Goal: Task Accomplishment & Management: Manage account settings

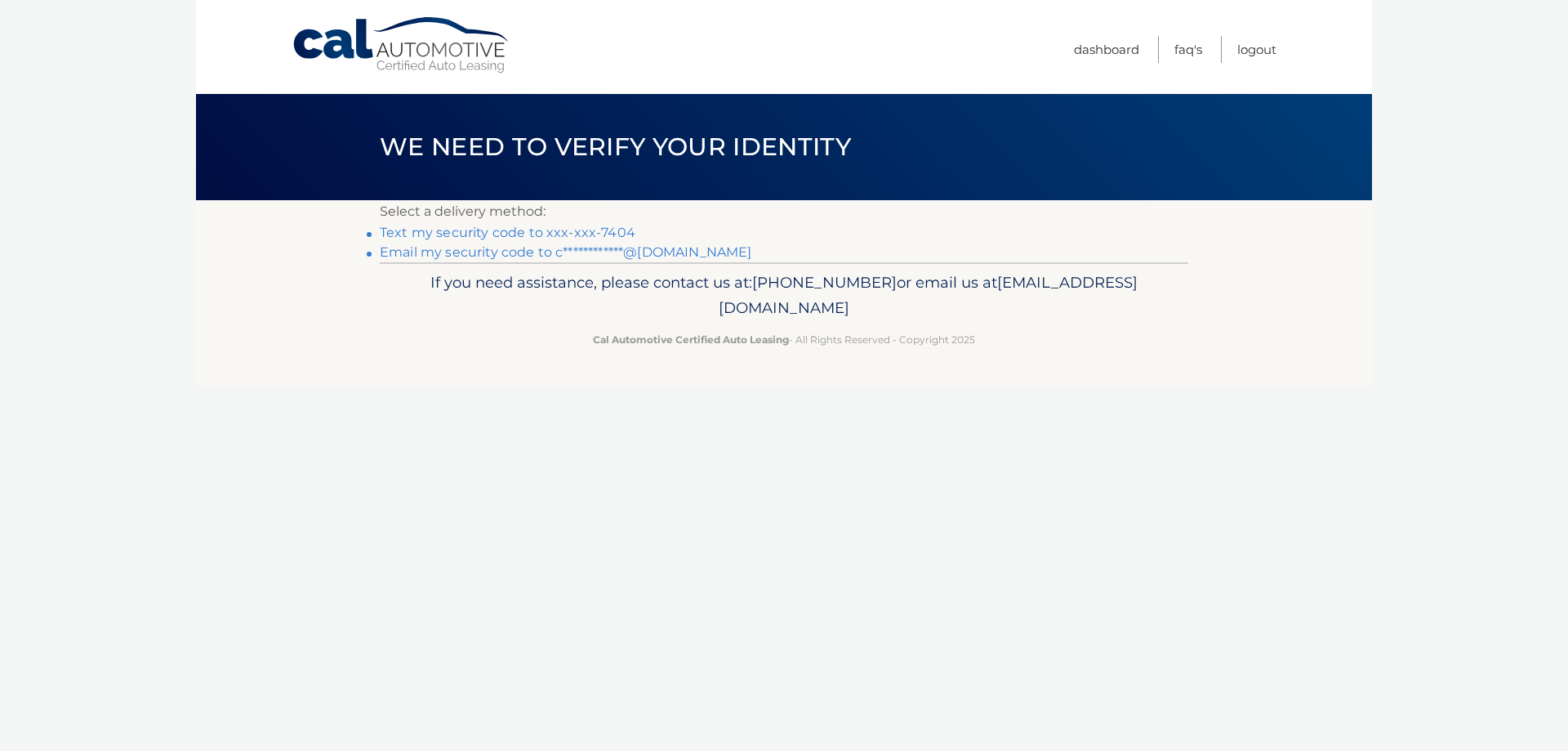
click at [589, 235] on link "Text my security code to xxx-xxx-7404" at bounding box center [507, 232] width 256 height 16
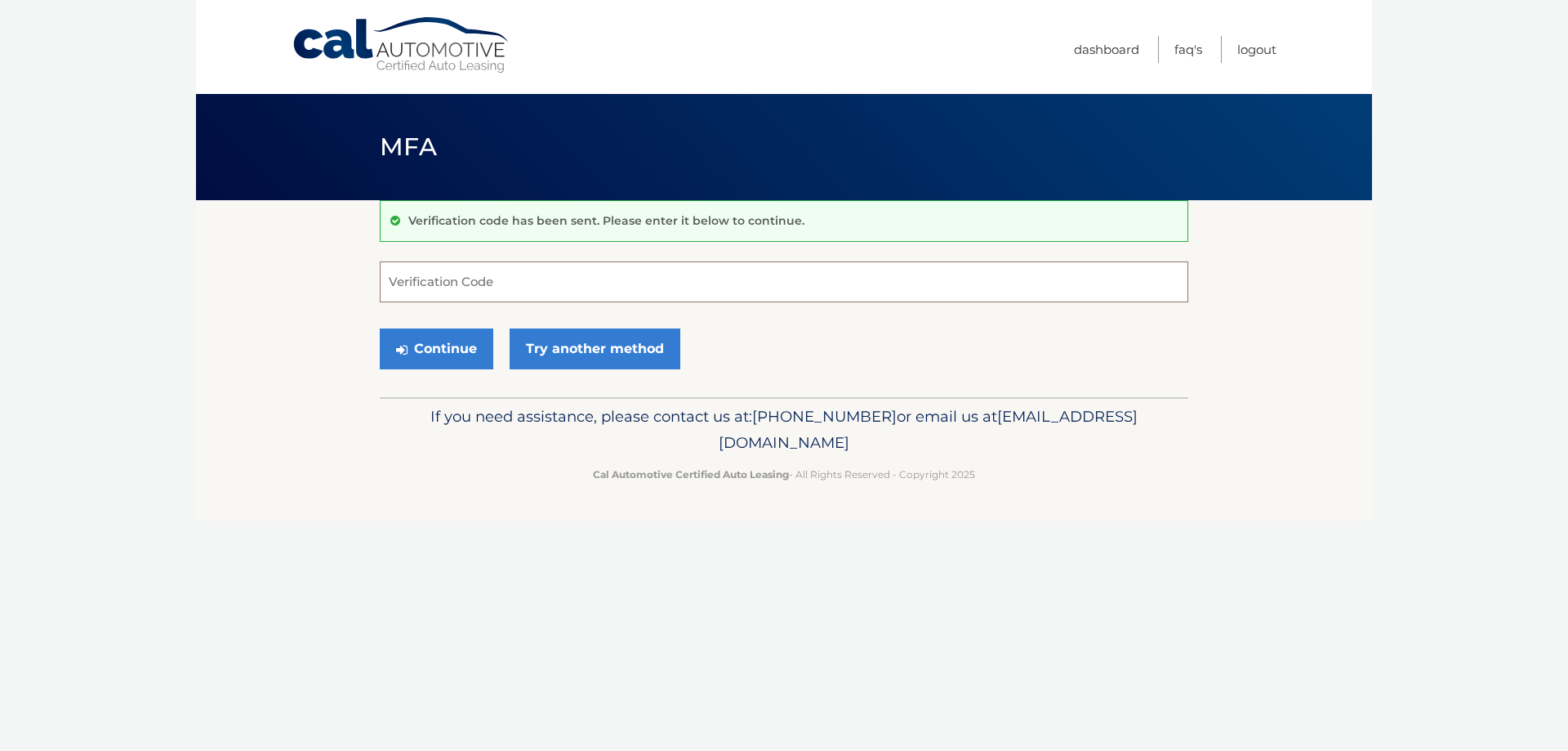
click at [558, 281] on input "Verification Code" at bounding box center [784, 282] width 808 height 41
type input "044037"
click at [449, 357] on button "Continue" at bounding box center [436, 349] width 114 height 41
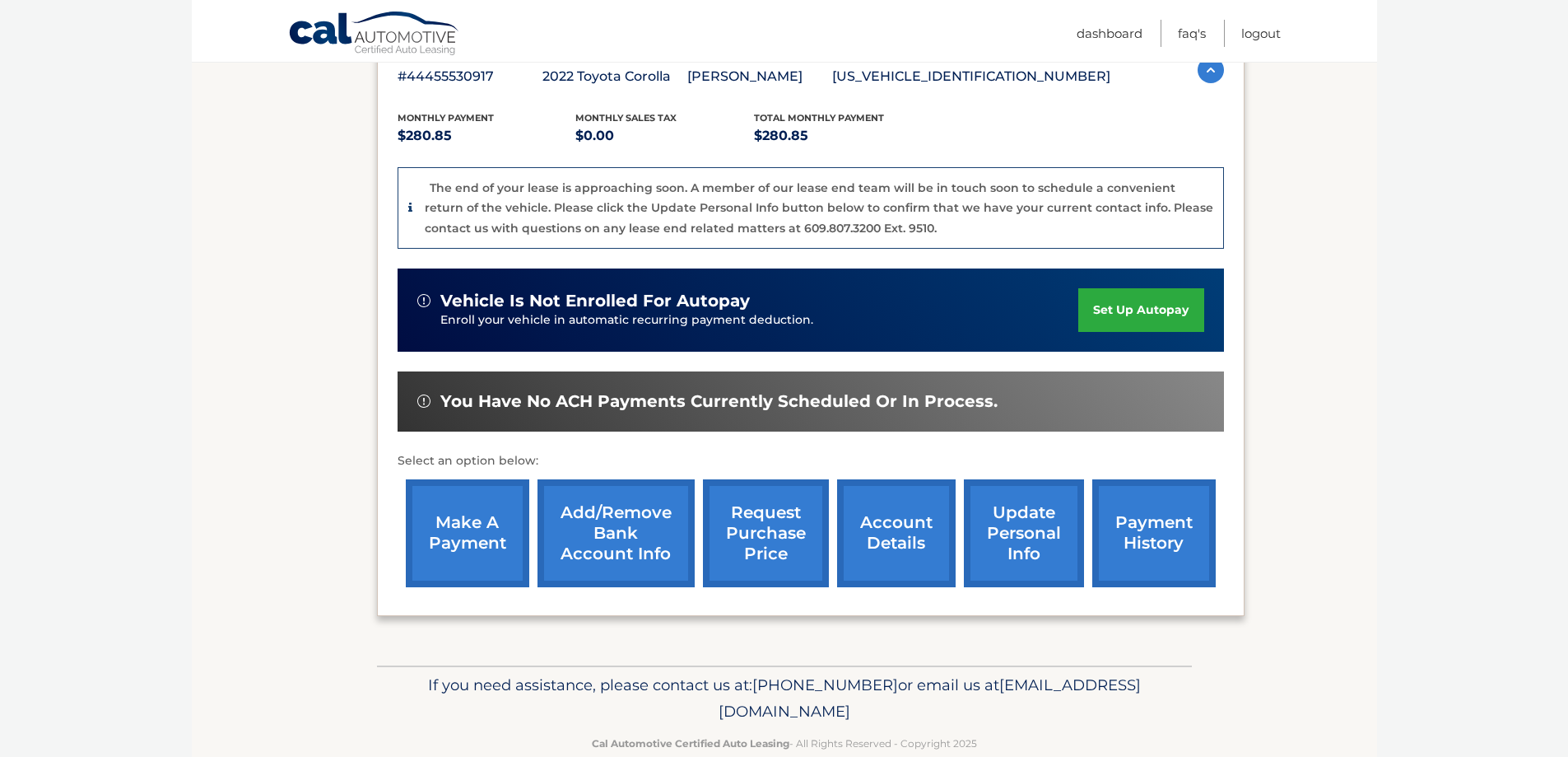
scroll to position [329, 0]
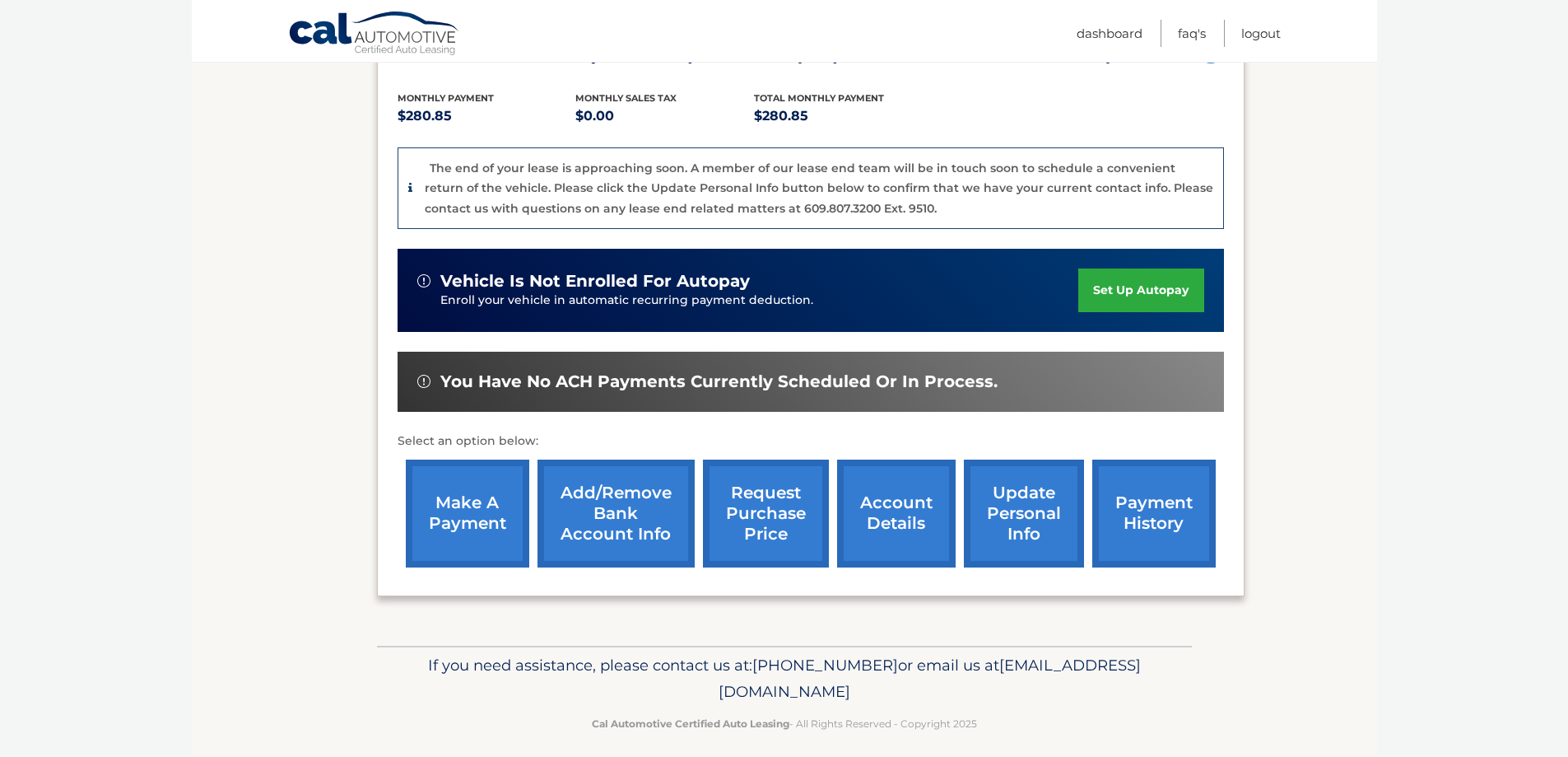
click at [461, 528] on link "make a payment" at bounding box center [467, 514] width 124 height 108
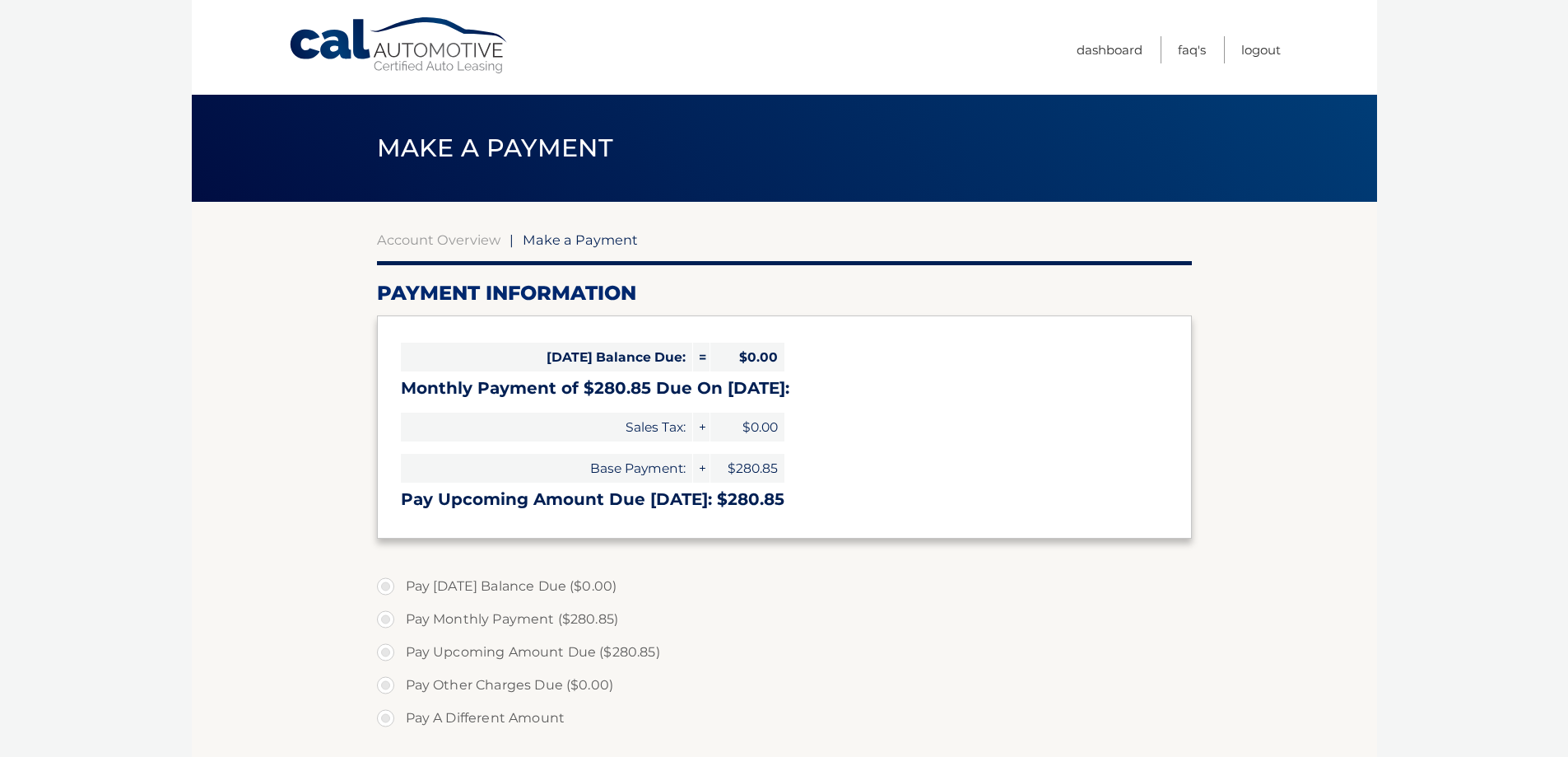
select select "NDljMTRlY2UtODdmZi00ZDRjLThiY2UtYTVjMzQ2ZWE1OTcy"
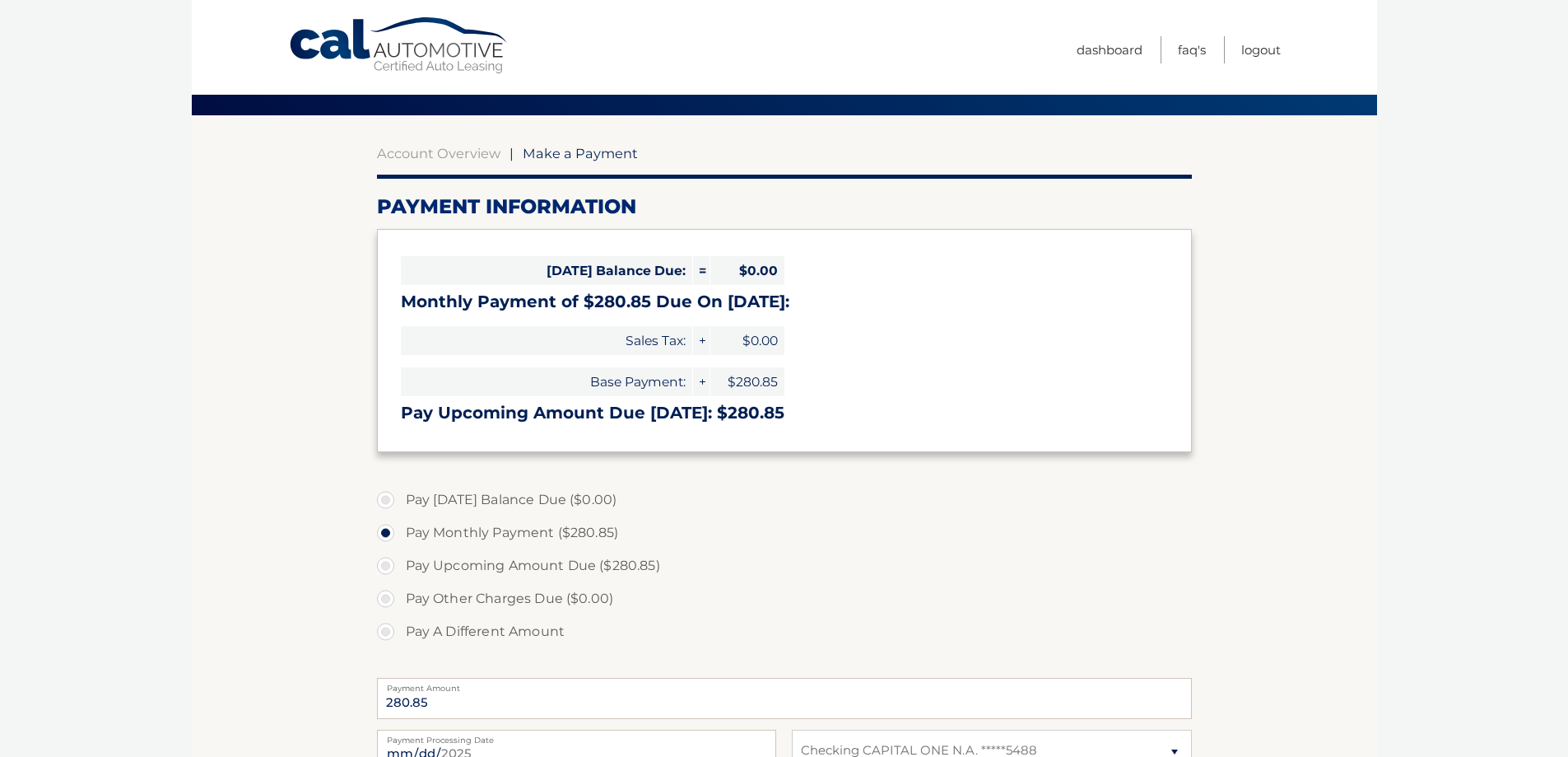
scroll to position [247, 0]
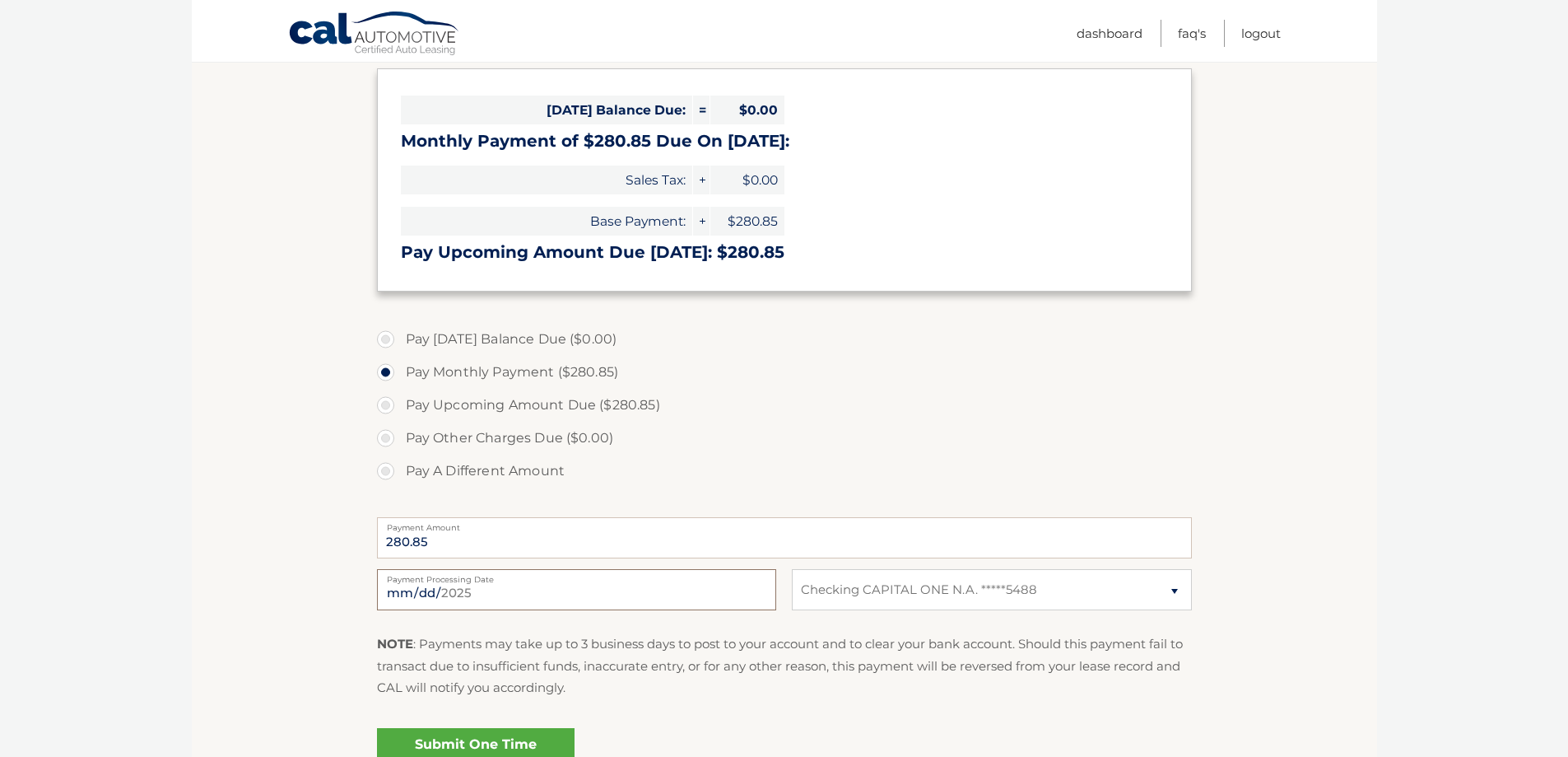
click at [495, 603] on input "2025-08-26" at bounding box center [577, 590] width 399 height 42
type input "2025-09-06"
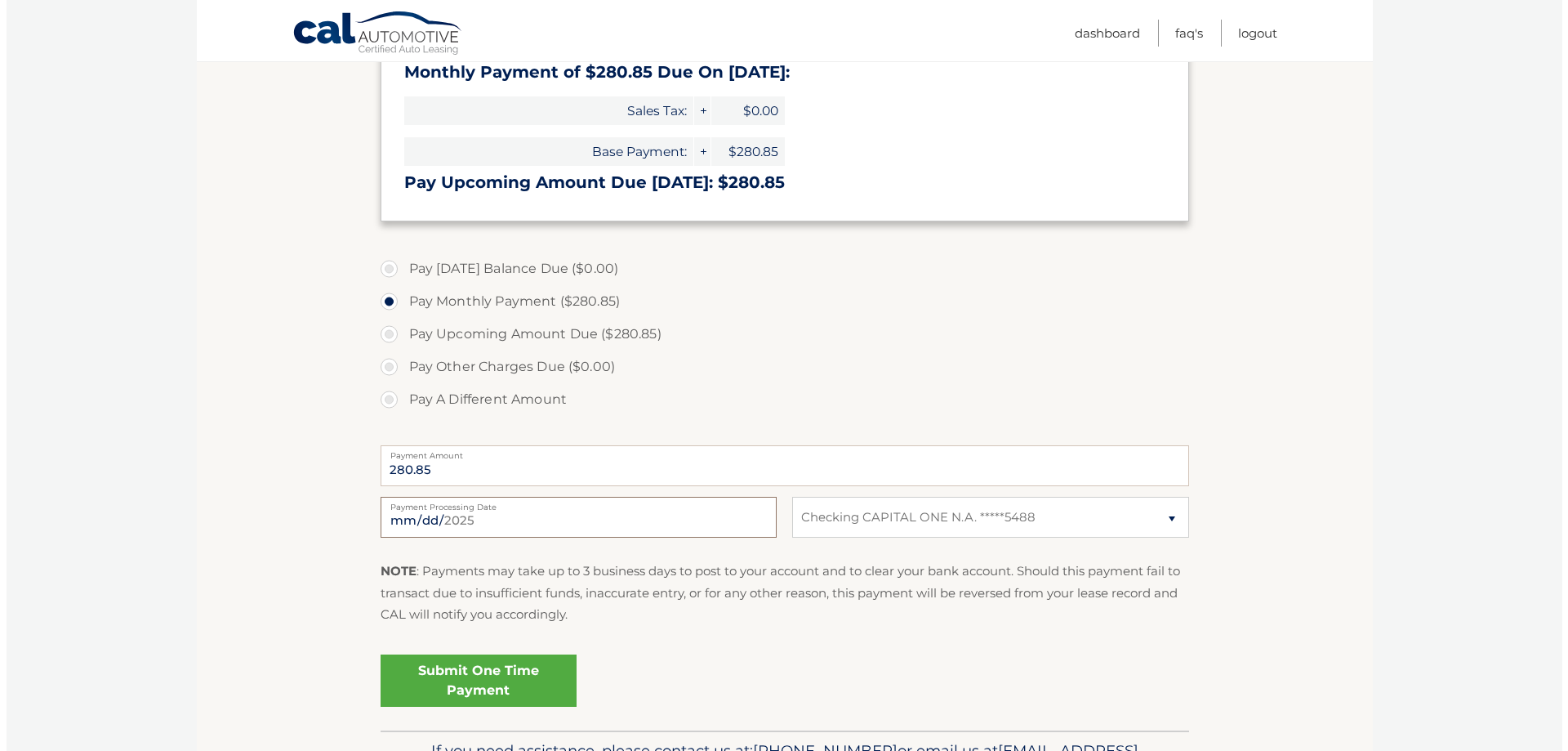
scroll to position [409, 0]
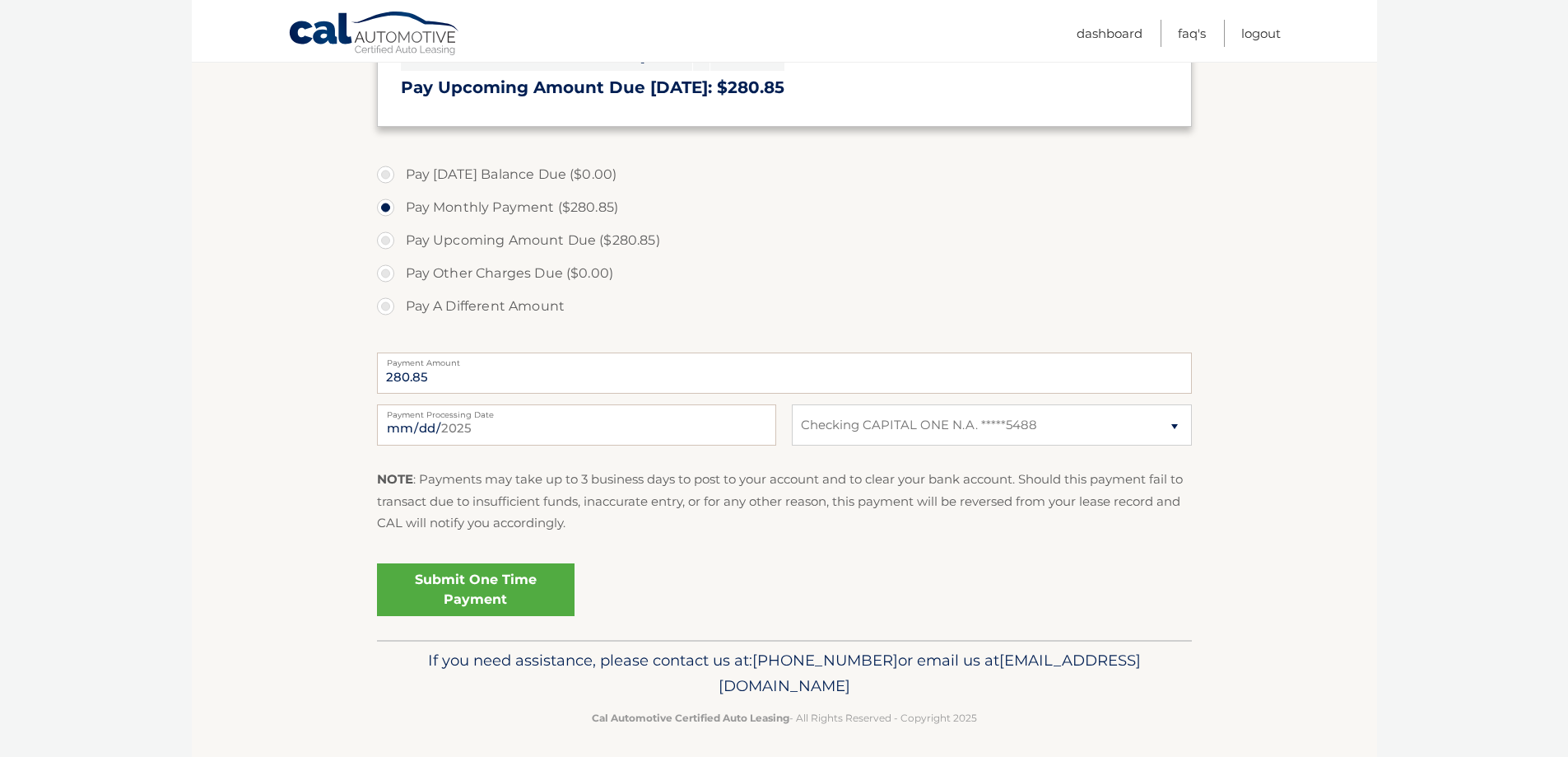
click at [497, 587] on link "Submit One Time Payment" at bounding box center [476, 589] width 198 height 52
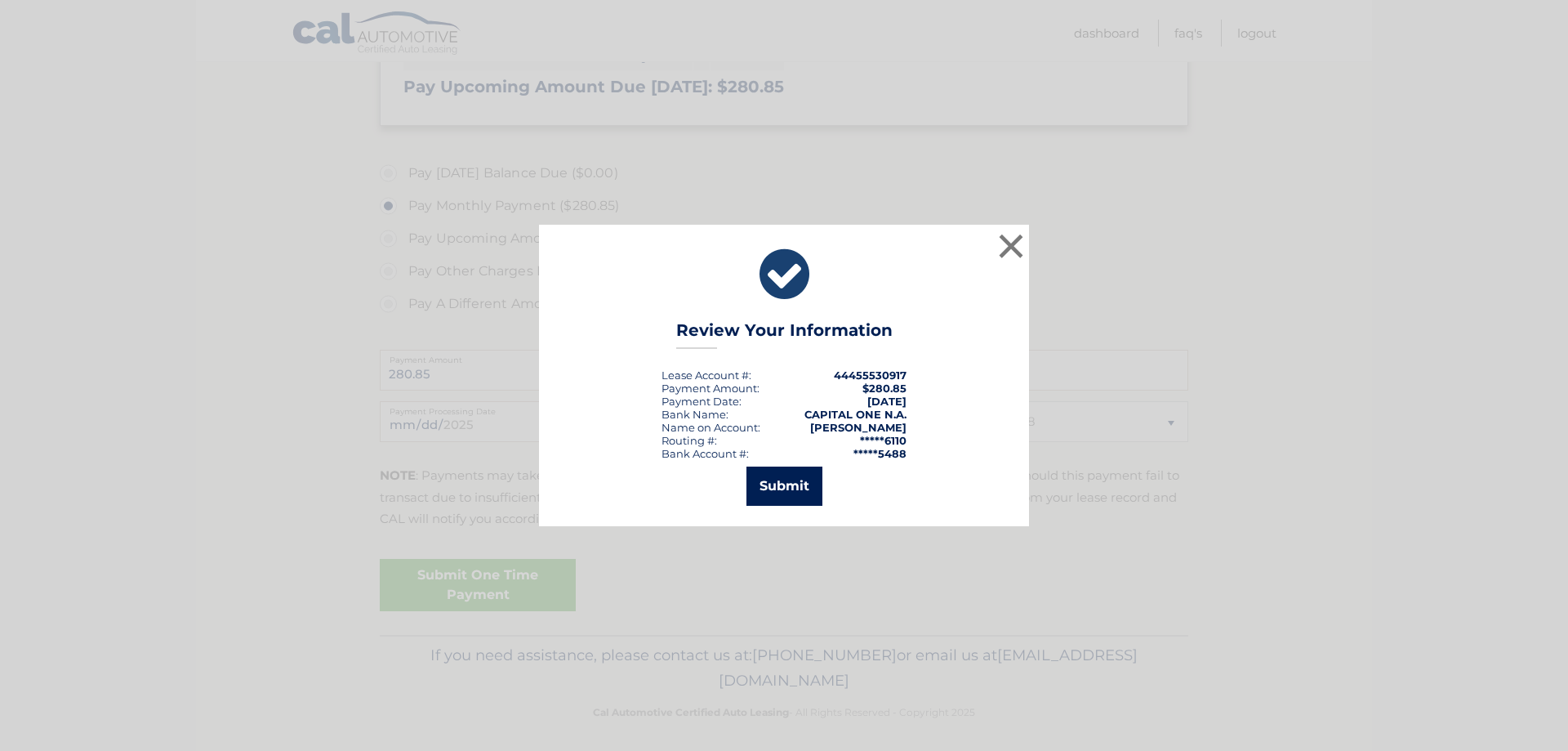
click at [785, 480] on button "Submit" at bounding box center [784, 486] width 76 height 40
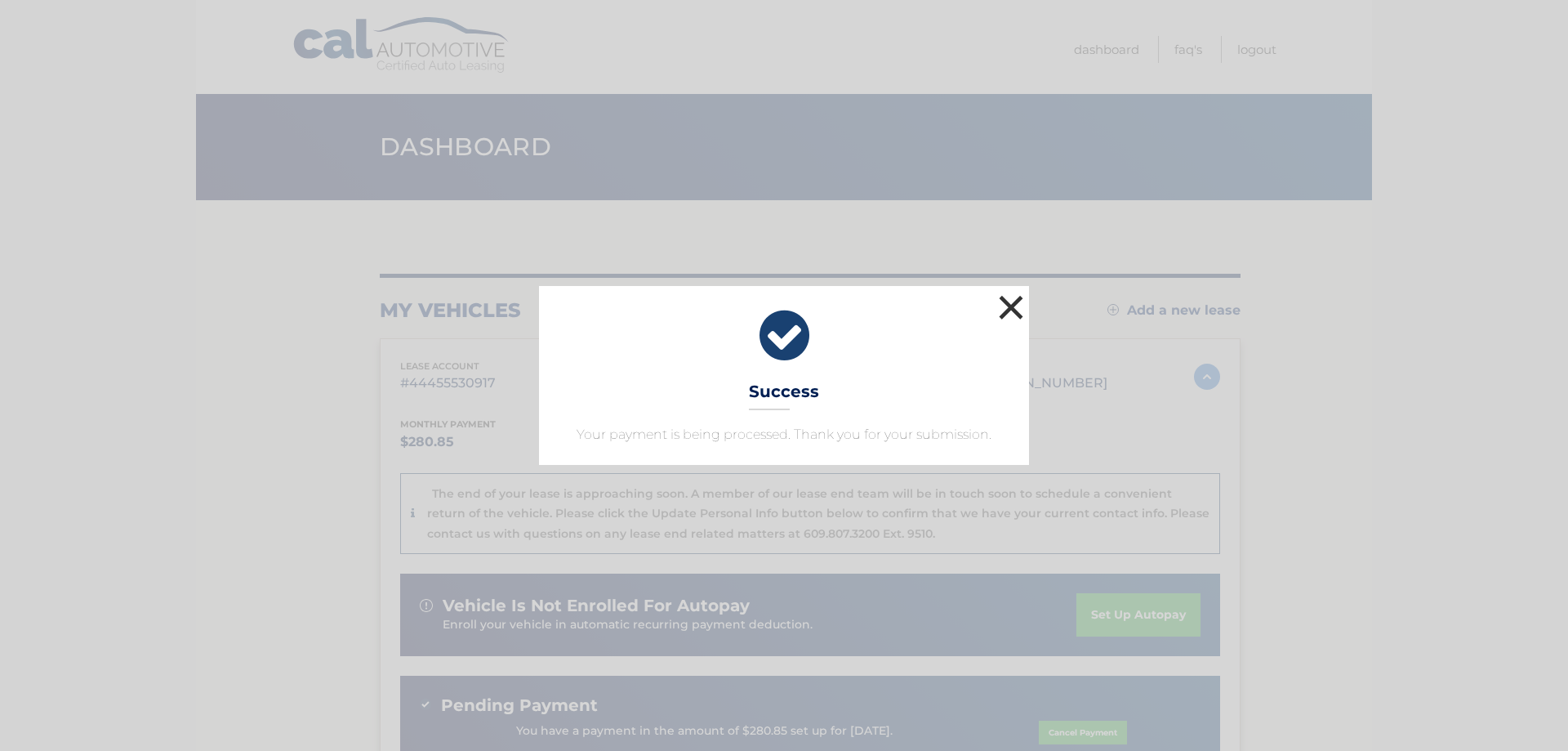
click at [1019, 296] on button "×" at bounding box center [1011, 308] width 33 height 33
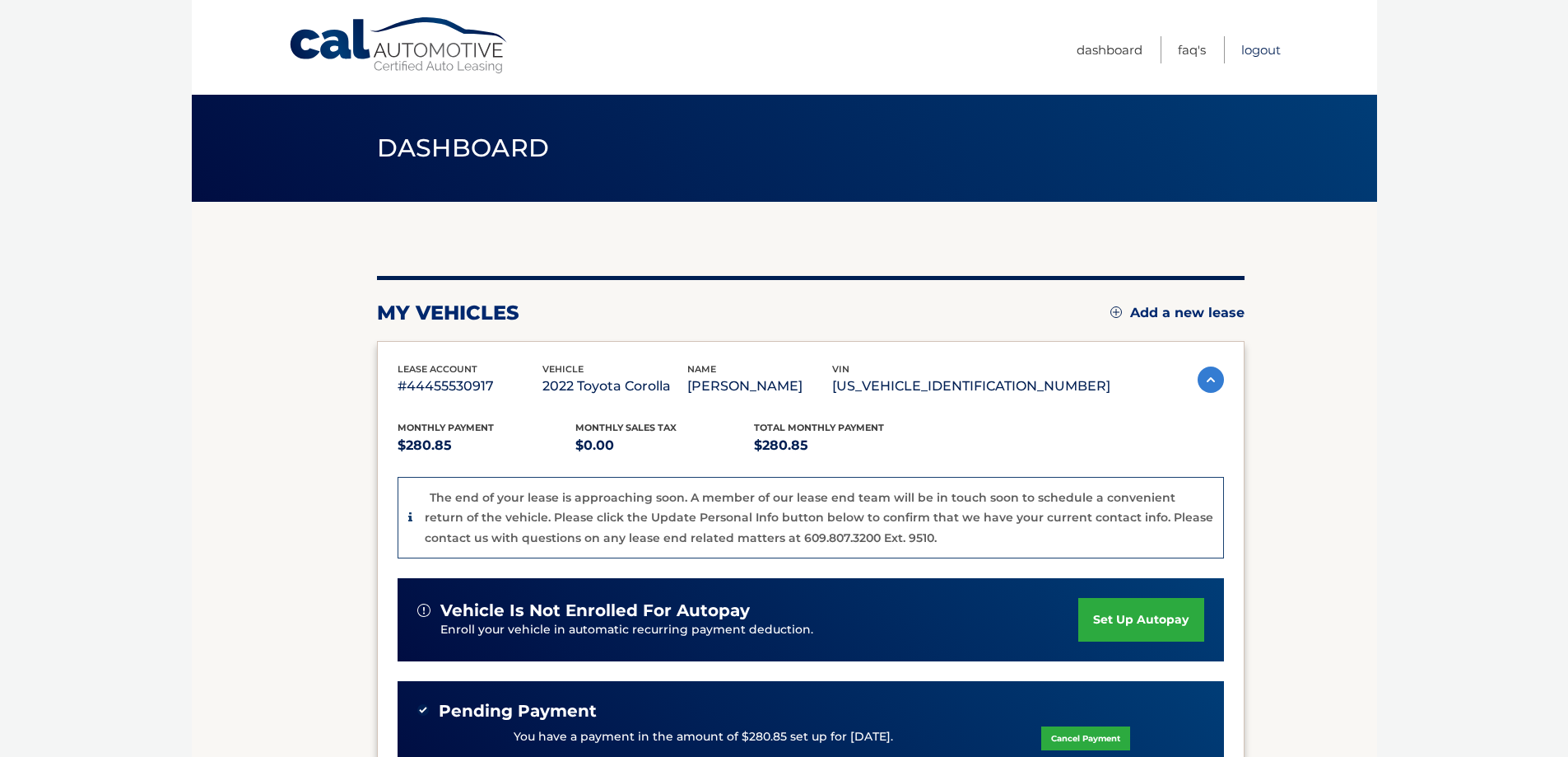
click at [1255, 52] on link "Logout" at bounding box center [1261, 50] width 40 height 27
